Goal: Check status: Check status

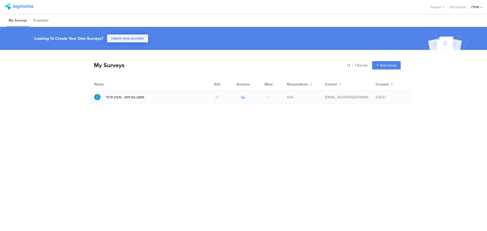
click at [243, 98] on icon at bounding box center [243, 97] width 4 height 4
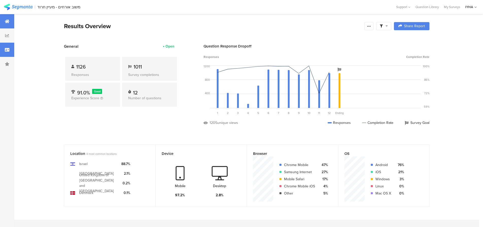
click at [8, 49] on icon at bounding box center [7, 50] width 5 height 4
